Goal: Navigation & Orientation: Find specific page/section

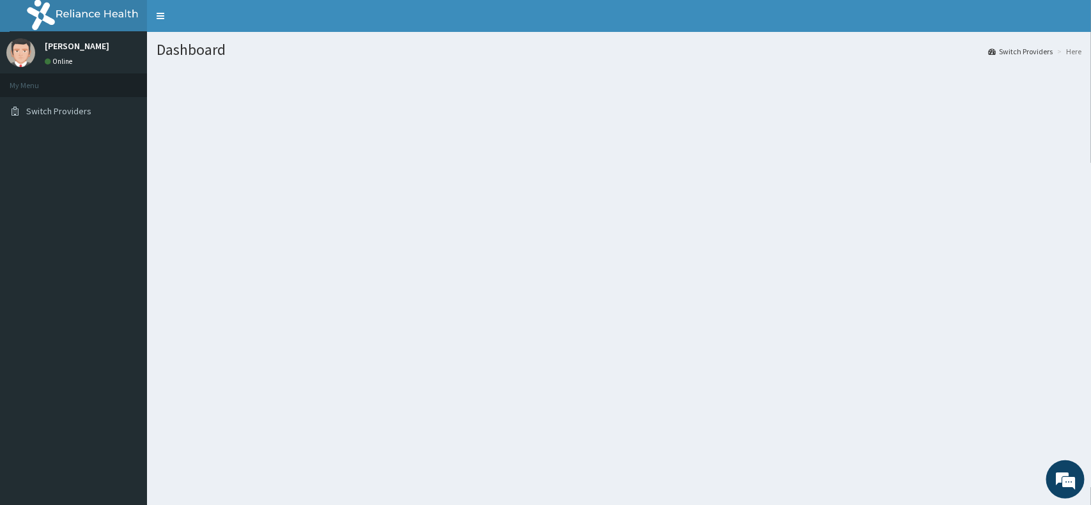
click at [344, 104] on section at bounding box center [619, 138] width 944 height 160
click at [716, 310] on div "Dashboard Switch Providers Here" at bounding box center [619, 284] width 944 height 505
click at [607, 276] on div "Dashboard Switch Providers Here" at bounding box center [619, 284] width 944 height 505
